Goal: Find specific page/section: Find specific page/section

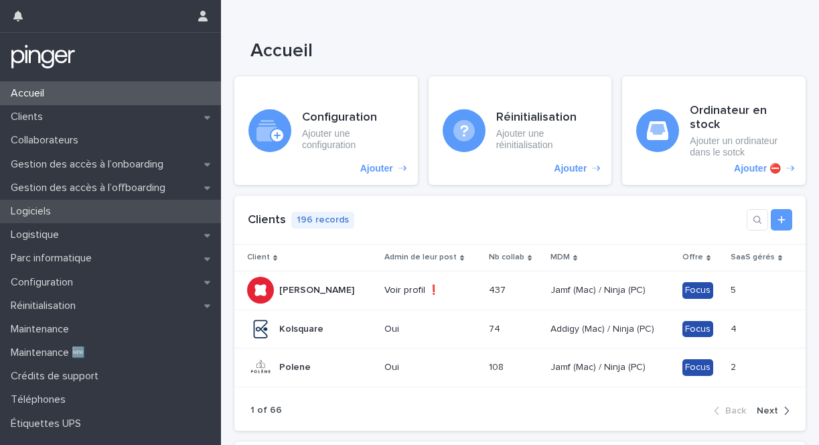
click at [72, 207] on div "Logiciels" at bounding box center [110, 211] width 221 height 23
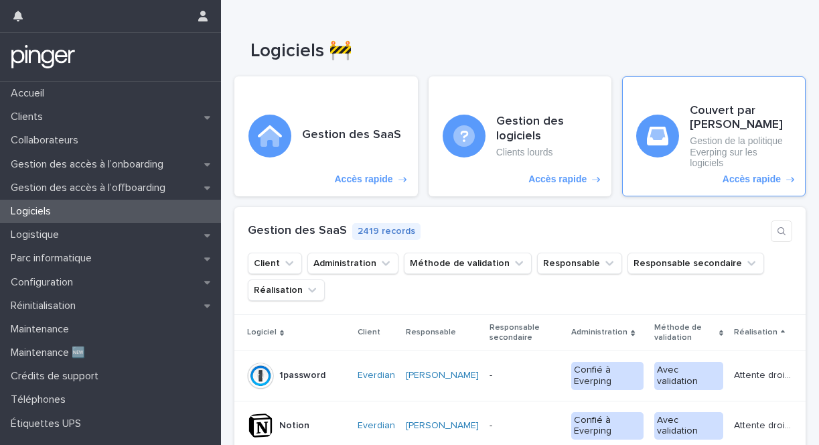
click at [708, 109] on h3 "Couvert par Everping" at bounding box center [741, 118] width 102 height 29
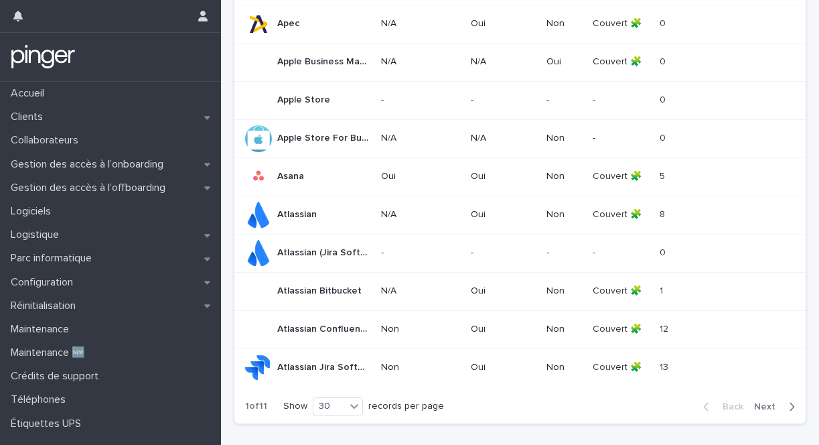
scroll to position [1073, 0]
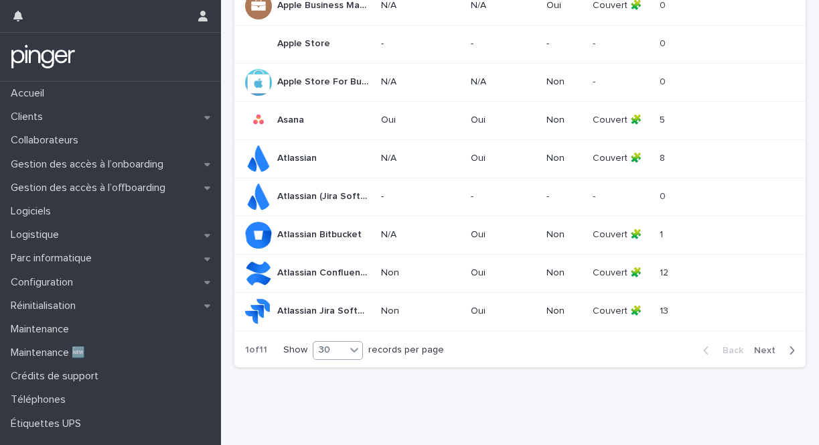
drag, startPoint x: 414, startPoint y: 264, endPoint x: 350, endPoint y: 351, distance: 107.9
click at [350, 351] on icon at bounding box center [354, 349] width 13 height 13
click at [345, 401] on div "30" at bounding box center [338, 401] width 49 height 16
click at [777, 358] on div "Back Next" at bounding box center [749, 351] width 113 height 34
click at [781, 351] on span "Next" at bounding box center [768, 350] width 29 height 9
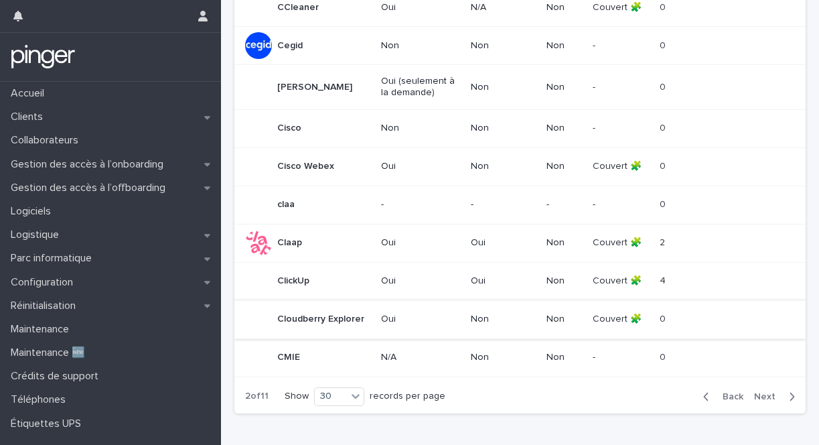
scroll to position [1028, 0]
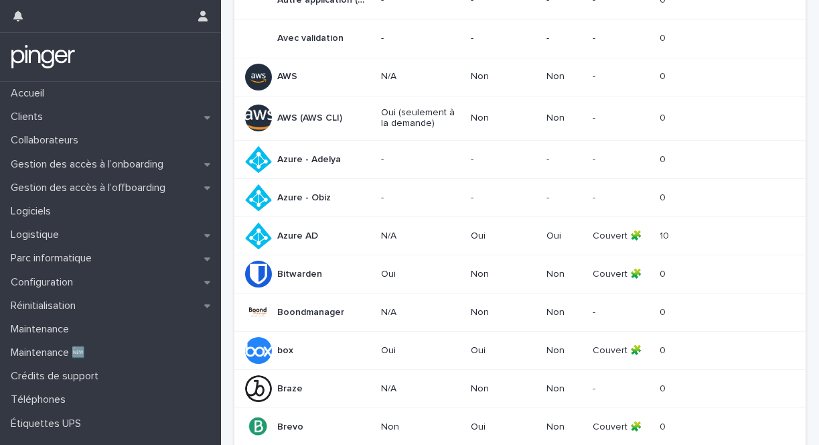
scroll to position [1073, 0]
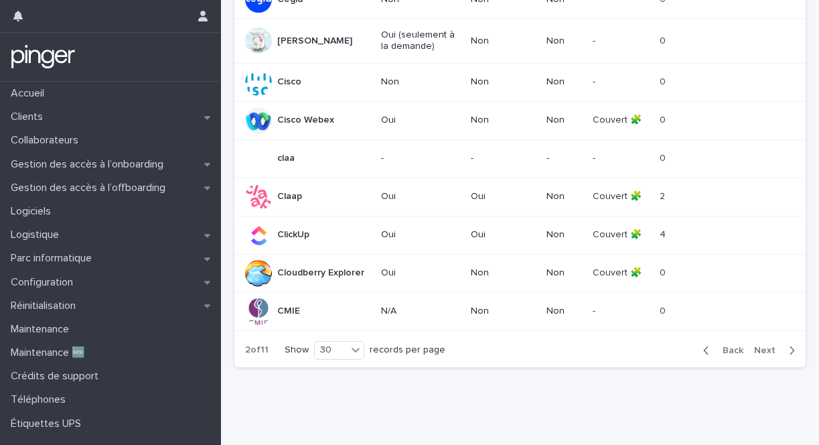
click at [760, 344] on button "Next" at bounding box center [777, 350] width 57 height 12
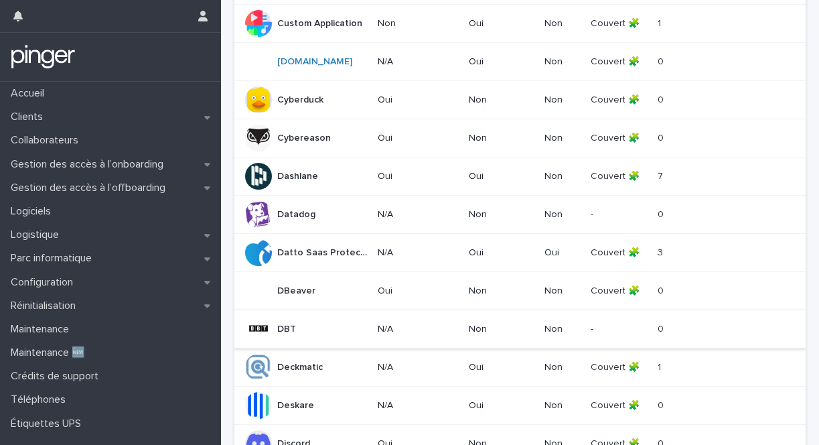
scroll to position [1073, 0]
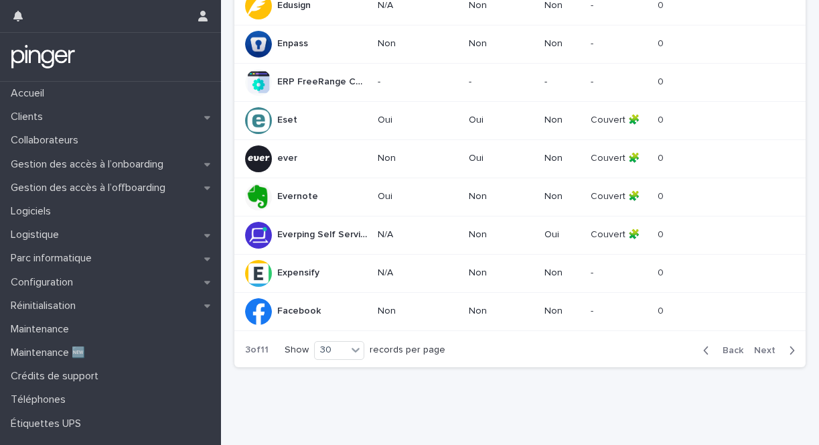
click at [773, 352] on span "Next" at bounding box center [768, 350] width 29 height 9
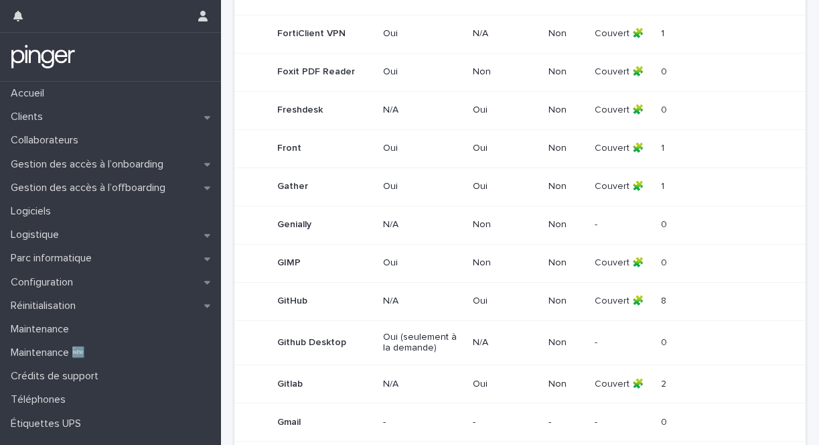
scroll to position [532, 0]
